Goal: Check status: Check status

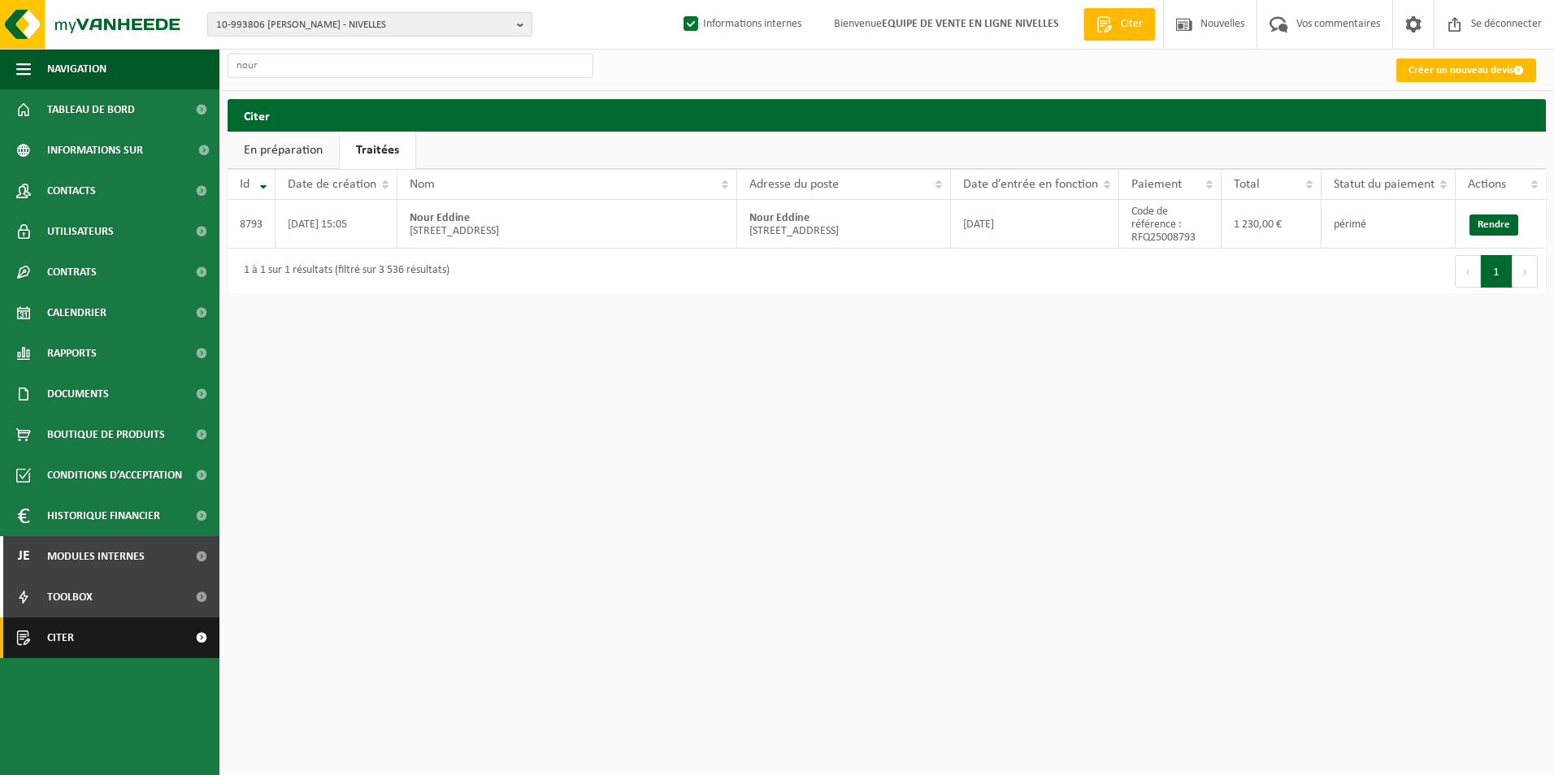
click at [118, 639] on link "Citer" at bounding box center [109, 638] width 219 height 41
click at [57, 634] on span "Citer" at bounding box center [60, 638] width 27 height 41
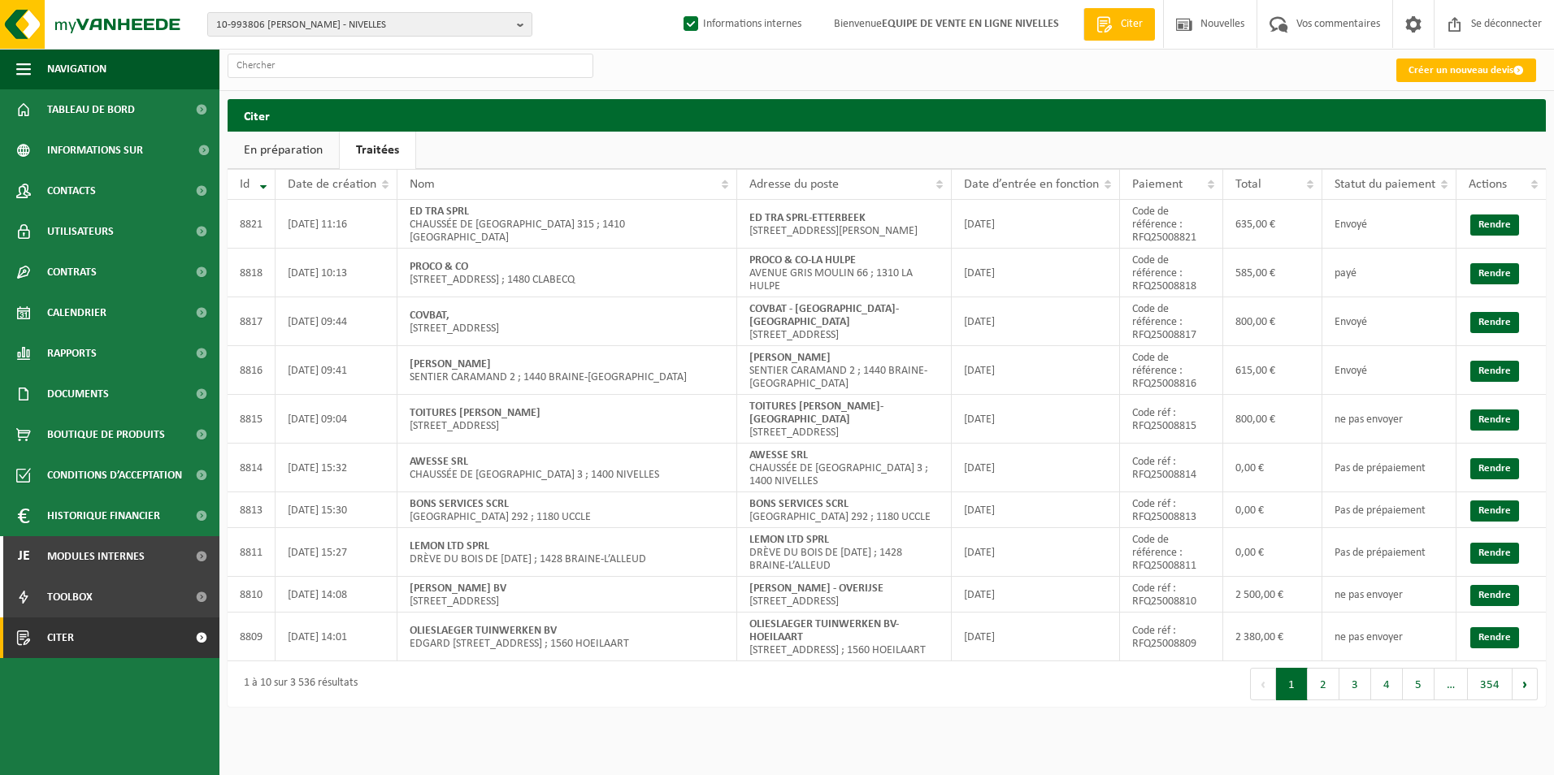
click at [384, 154] on link "Traitées" at bounding box center [378, 150] width 76 height 37
drag, startPoint x: 744, startPoint y: 211, endPoint x: 904, endPoint y: 210, distance: 159.3
click at [904, 210] on td "ED TRA SPRL-ETTERBEEK AVENUE EDWARD DE THIBAULT 1 ; 1040 ETTERBEEK" at bounding box center [844, 224] width 215 height 49
copy strong "ED TRA SPRL-ETTERBEEK"
click at [1487, 223] on link "Rendre" at bounding box center [1494, 225] width 49 height 21
